Goal: Task Accomplishment & Management: Manage account settings

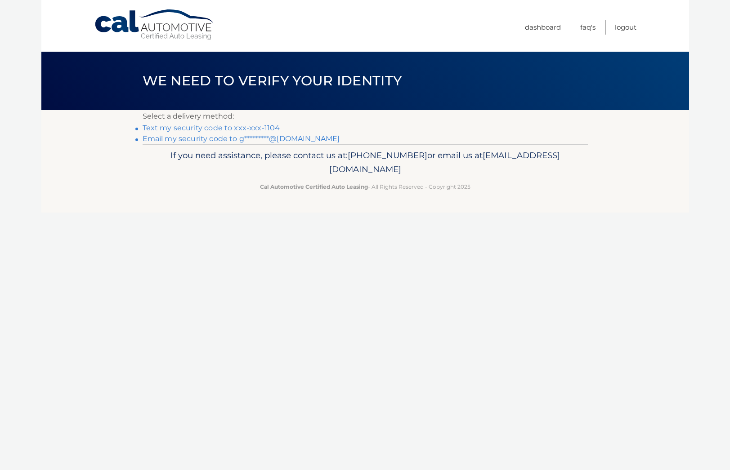
click at [193, 138] on link "Email my security code to g*********@[DOMAIN_NAME]" at bounding box center [240, 138] width 197 height 9
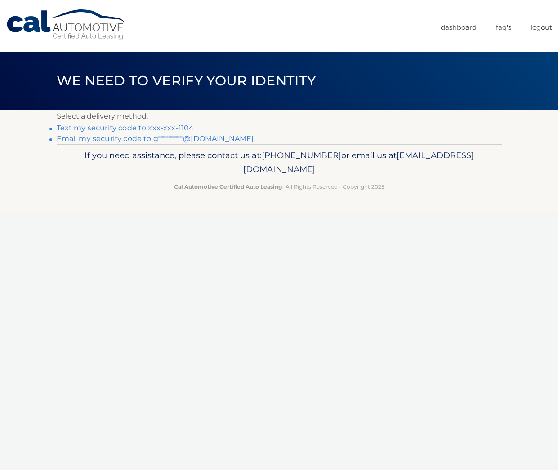
click at [10, 414] on div "Cal Automotive Menu Dashboard FAQ's Logout ×" at bounding box center [279, 235] width 558 height 470
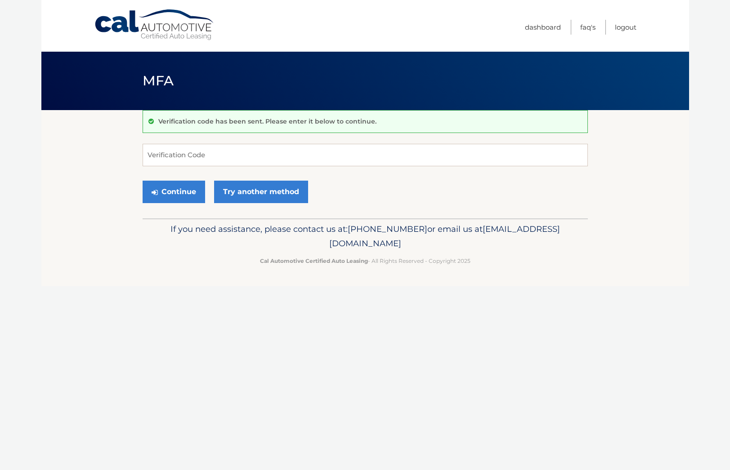
click at [209, 277] on footer "If you need assistance, please contact us at: [PHONE_NUMBER] or email us at [EM…" at bounding box center [364, 252] width 647 height 68
click at [75, 183] on section "Verification code has been sent. Please enter it below to continue. Verificatio…" at bounding box center [364, 164] width 647 height 108
